Goal: Navigation & Orientation: Find specific page/section

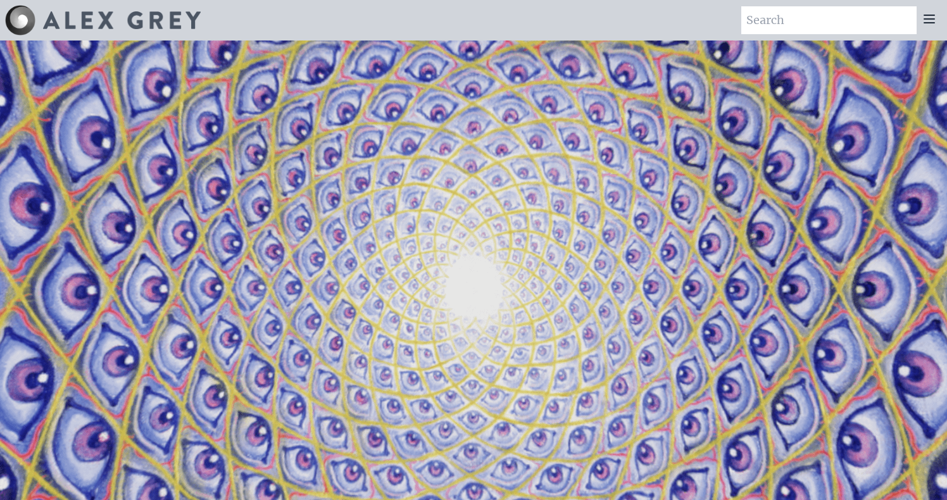
click at [928, 18] on icon at bounding box center [930, 19] width 10 height 8
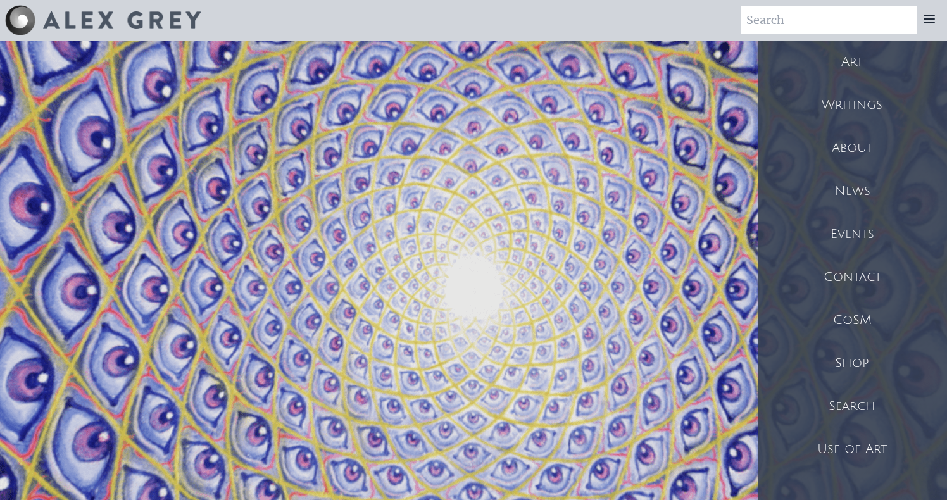
click at [861, 361] on div "Shop" at bounding box center [852, 363] width 189 height 43
